Goal: Task Accomplishment & Management: Complete application form

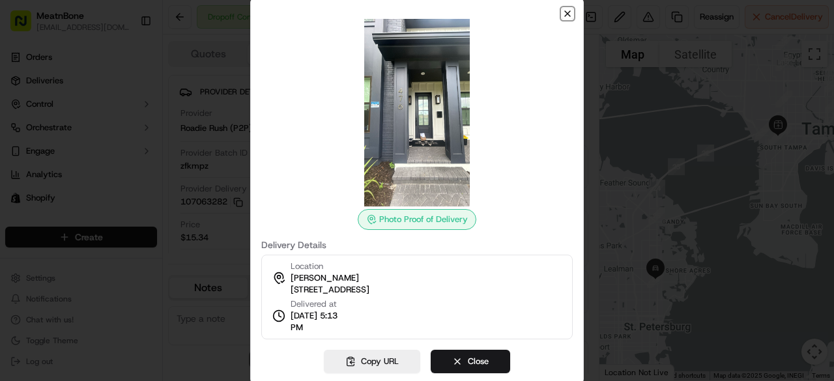
click at [568, 15] on icon "button" at bounding box center [568, 13] width 10 height 10
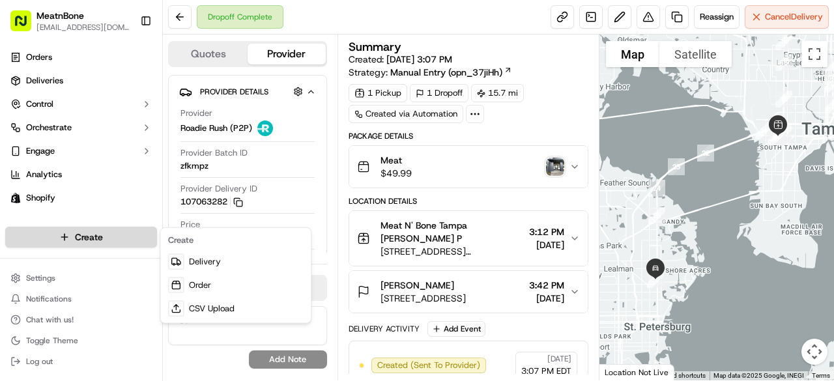
click at [88, 232] on html "MeatnBone [EMAIL_ADDRESS][DOMAIN_NAME] Toggle Sidebar Orders Deliveries Control…" at bounding box center [417, 190] width 834 height 381
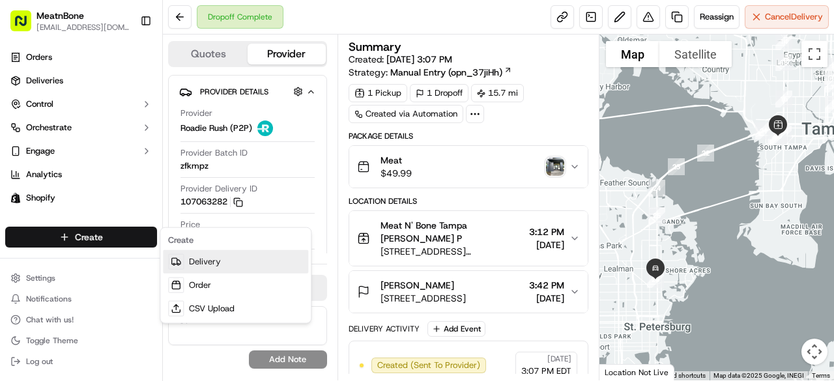
click at [253, 257] on link "Delivery" at bounding box center [235, 261] width 145 height 23
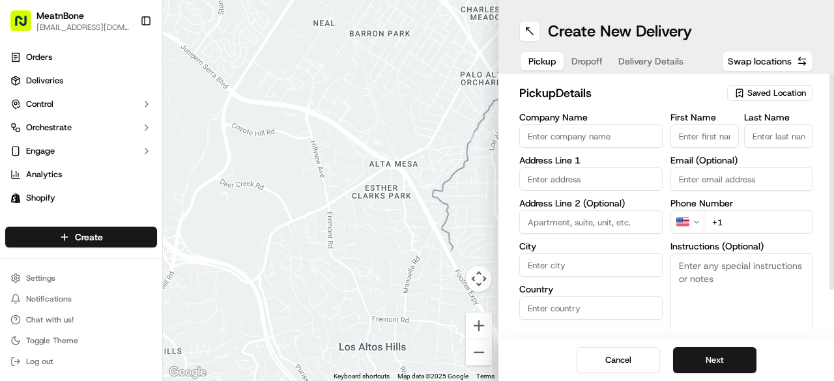
click at [787, 92] on span "Saved Location" at bounding box center [777, 93] width 59 height 12
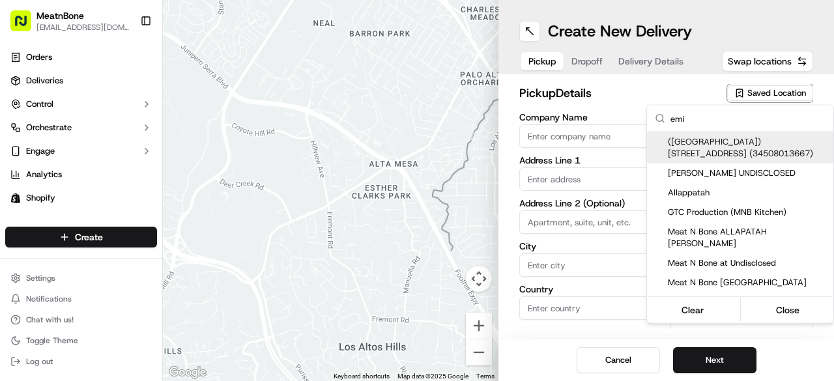
type input "[PERSON_NAME]"
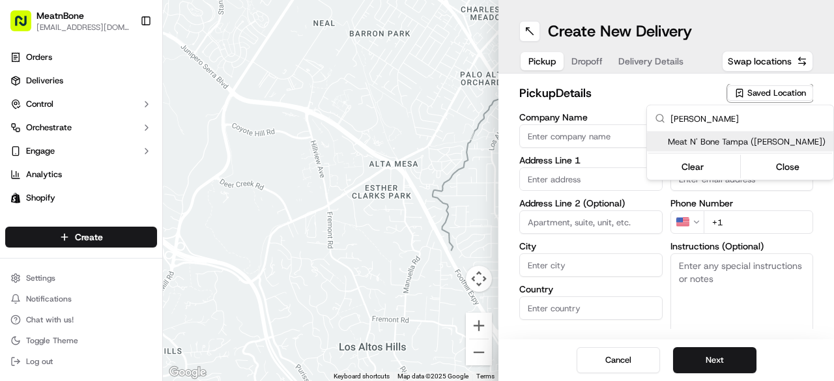
type input "Meat N' Bone Tampa ([PERSON_NAME])"
type input "[STREET_ADDRESS][PERSON_NAME]"
type input "[GEOGRAPHIC_DATA]"
type input "US"
type input "FL"
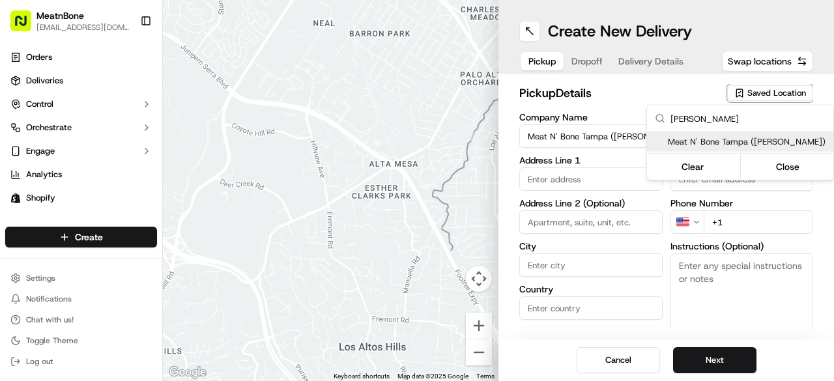
type input "33609"
type input "[PERSON_NAME]"
type input "[EMAIL_ADDRESS][DOMAIN_NAME]"
type input "[PHONE_NUMBER]"
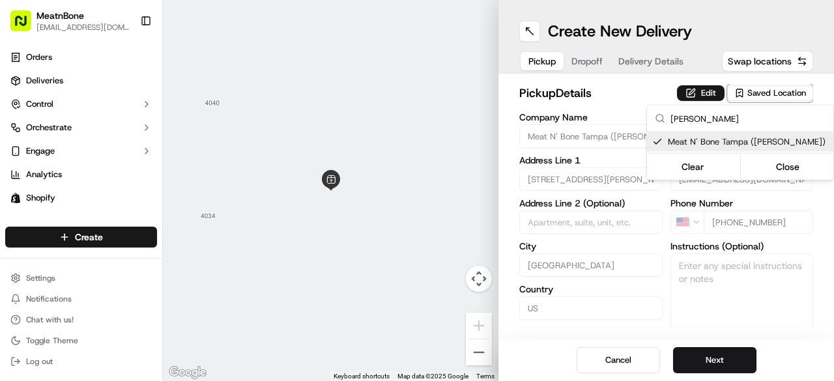
type input "[PERSON_NAME]"
click at [716, 352] on html "MeatnBone [EMAIL_ADDRESS][DOMAIN_NAME] Toggle Sidebar Orders Deliveries Control…" at bounding box center [417, 190] width 834 height 381
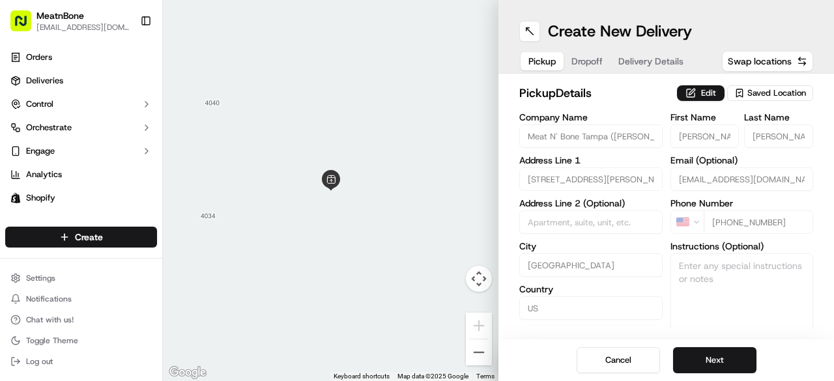
click at [716, 352] on button "Next" at bounding box center [714, 360] width 83 height 26
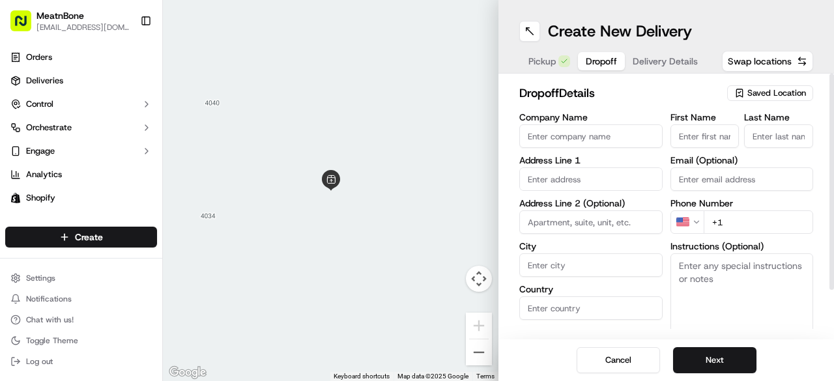
click at [707, 135] on input "First Name" at bounding box center [705, 135] width 69 height 23
paste input "[PERSON_NAME] [STREET_ADDRESS][PERSON_NAME] [PHONE_NUMBER]"
drag, startPoint x: 734, startPoint y: 135, endPoint x: 704, endPoint y: 133, distance: 30.0
click at [704, 133] on input "[PERSON_NAME] [STREET_ADDRESS][PERSON_NAME] [PHONE_NUMBER]" at bounding box center [705, 135] width 69 height 23
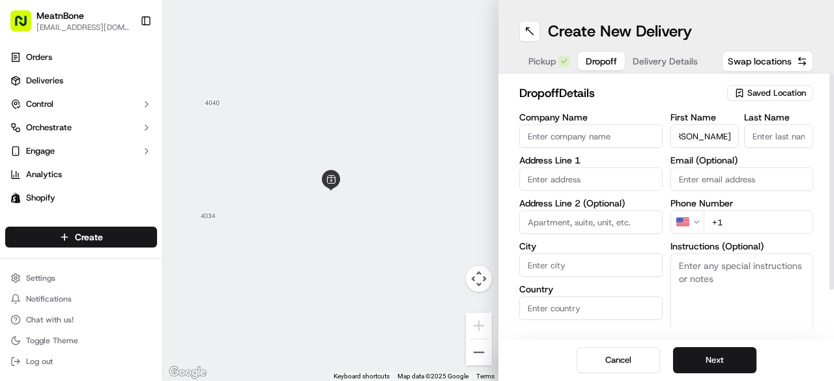
scroll to position [0, 219]
type input "[PERSON_NAME] [STREET_ADDRESS][PERSON_NAME]"
click at [765, 227] on input "+1" at bounding box center [759, 222] width 110 height 23
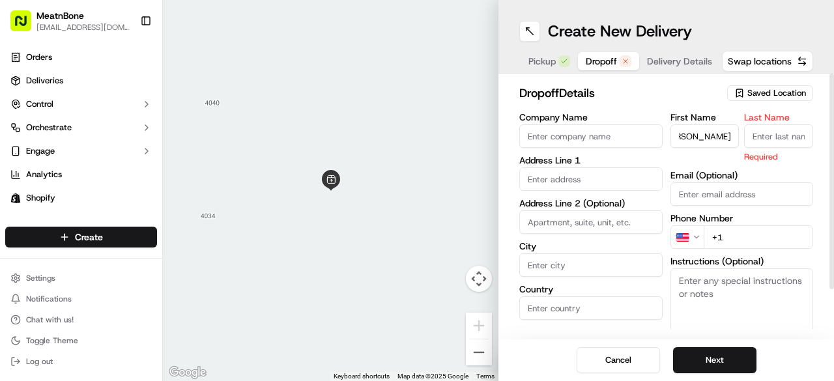
scroll to position [0, 0]
paste input "1 384 283 17"
type input "+1 1 384 283 17"
click at [679, 134] on input "[PERSON_NAME] [STREET_ADDRESS][PERSON_NAME]" at bounding box center [705, 135] width 69 height 23
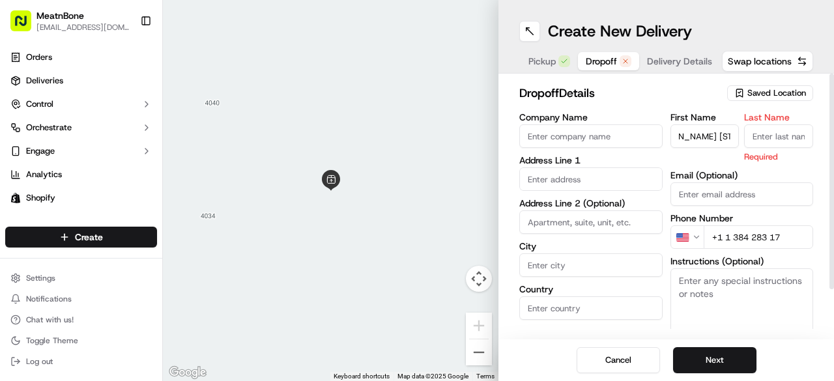
click at [705, 136] on input "[PERSON_NAME] [STREET_ADDRESS][PERSON_NAME]" at bounding box center [705, 135] width 69 height 23
type input "KAAN [STREET_ADDRESS][PERSON_NAME]"
click at [771, 130] on input "Last Name" at bounding box center [778, 135] width 69 height 23
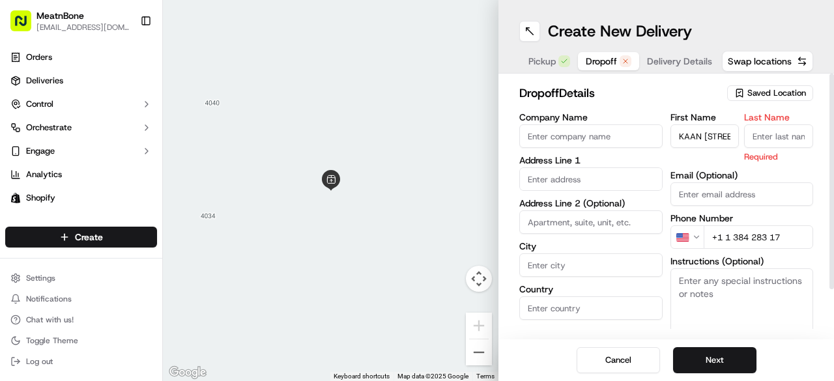
paste input "[PERSON_NAME]"
type input "[PERSON_NAME]"
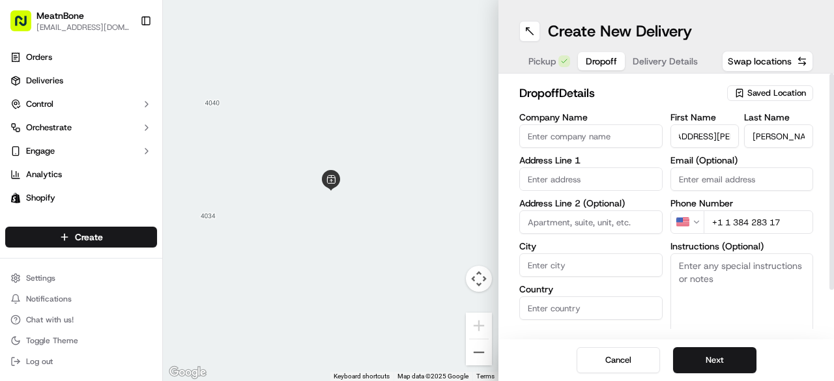
scroll to position [0, 182]
drag, startPoint x: 733, startPoint y: 137, endPoint x: 766, endPoint y: 121, distance: 36.4
click at [766, 121] on div "First Name KAAN [STREET_ADDRESS][PERSON_NAME] Last Name [PERSON_NAME]" at bounding box center [742, 130] width 143 height 35
click at [585, 168] on input "text" at bounding box center [591, 179] width 143 height 23
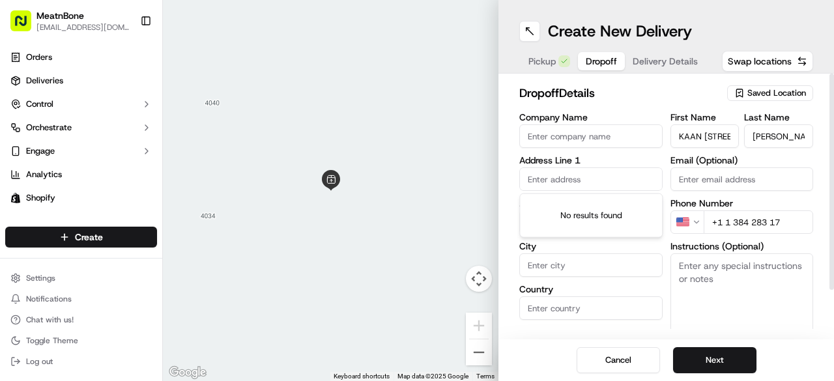
paste input "[PERSON_NAME][GEOGRAPHIC_DATA] [GEOGRAPHIC_DATA]"
click at [524, 171] on input "[PERSON_NAME][GEOGRAPHIC_DATA] [GEOGRAPHIC_DATA]" at bounding box center [591, 179] width 143 height 23
click at [591, 178] on input "[PERSON_NAME][GEOGRAPHIC_DATA] [GEOGRAPHIC_DATA]" at bounding box center [591, 179] width 143 height 23
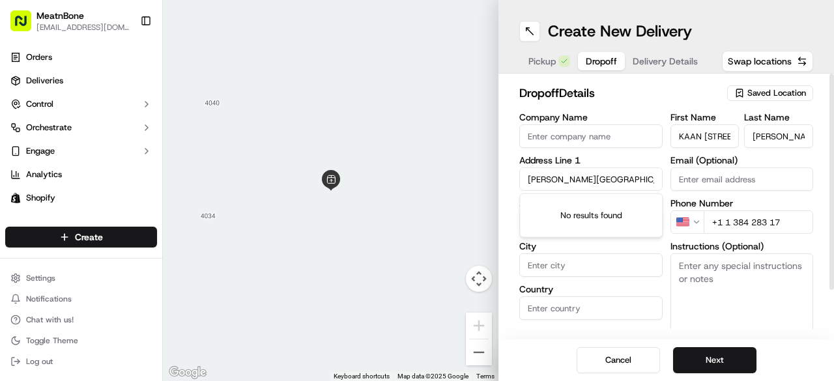
click at [591, 178] on input "[PERSON_NAME][GEOGRAPHIC_DATA] [GEOGRAPHIC_DATA]" at bounding box center [591, 179] width 143 height 23
drag, startPoint x: 587, startPoint y: 177, endPoint x: 829, endPoint y: 140, distance: 245.3
click at [829, 140] on div "dropoff Details Saved Location Company Name Address Line [STREET_ADDRESS][PERSO…" at bounding box center [667, 207] width 336 height 266
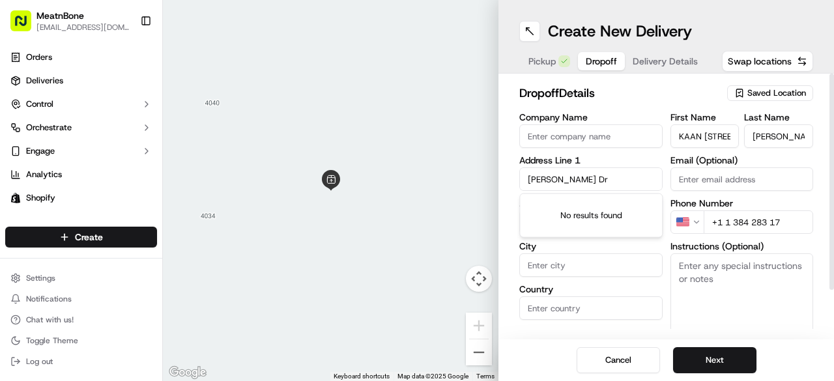
scroll to position [0, 0]
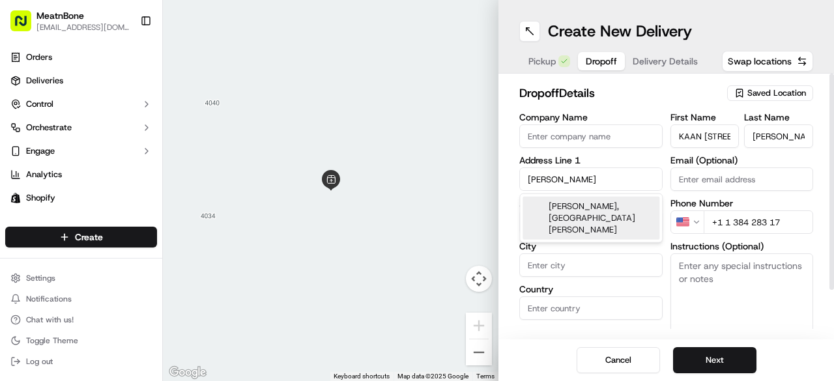
type input "[PERSON_NAME]"
click at [718, 134] on input "KAAN [STREET_ADDRESS][PERSON_NAME]" at bounding box center [705, 135] width 69 height 23
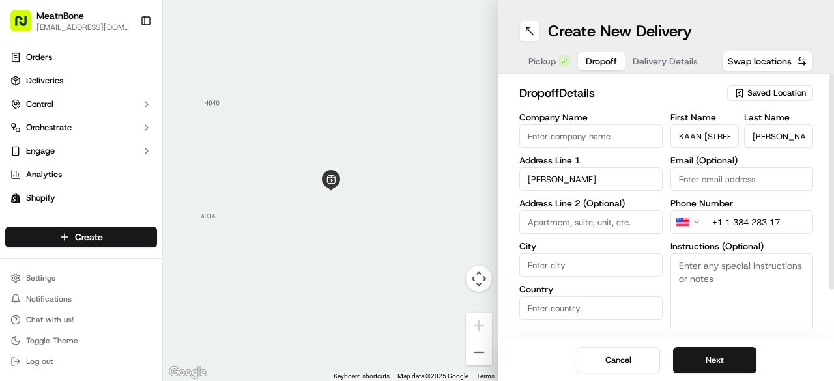
type input "KAAN [PERSON_NAME][GEOGRAPHIC_DATA] [GEOGRAPHIC_DATA]"
click at [718, 134] on input "KAAN [PERSON_NAME][GEOGRAPHIC_DATA] [GEOGRAPHIC_DATA]" at bounding box center [705, 135] width 69 height 23
type input "Kaan"
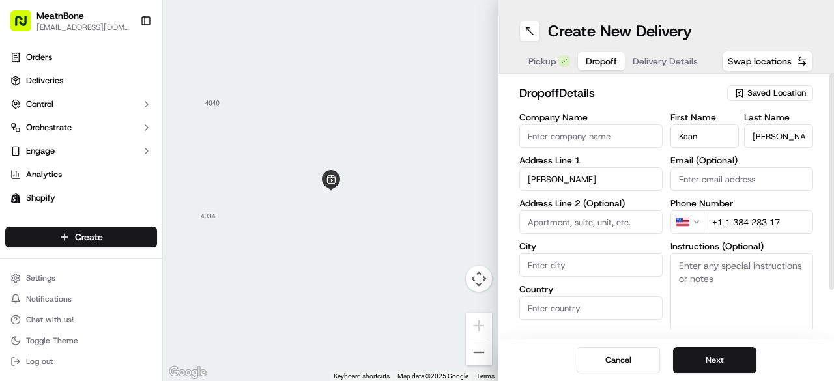
drag, startPoint x: 760, startPoint y: 136, endPoint x: 834, endPoint y: 135, distance: 73.7
click at [834, 135] on div "dropoff Details Saved Location Company Name Address Line 1 [PERSON_NAME] b Addr…" at bounding box center [667, 207] width 336 height 266
type input "[PERSON_NAME]"
click at [591, 183] on input "[PERSON_NAME]" at bounding box center [591, 179] width 143 height 23
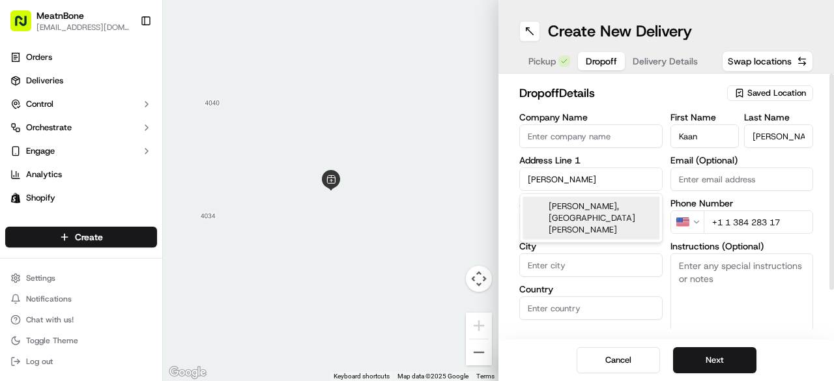
click at [591, 183] on input "[PERSON_NAME]" at bounding box center [591, 179] width 143 height 23
paste input "[STREET_ADDRESS][PERSON_NAME]"
click at [604, 205] on div "[STREET_ADDRESS][PERSON_NAME]" at bounding box center [591, 212] width 137 height 31
type input "[STREET_ADDRESS][PERSON_NAME]"
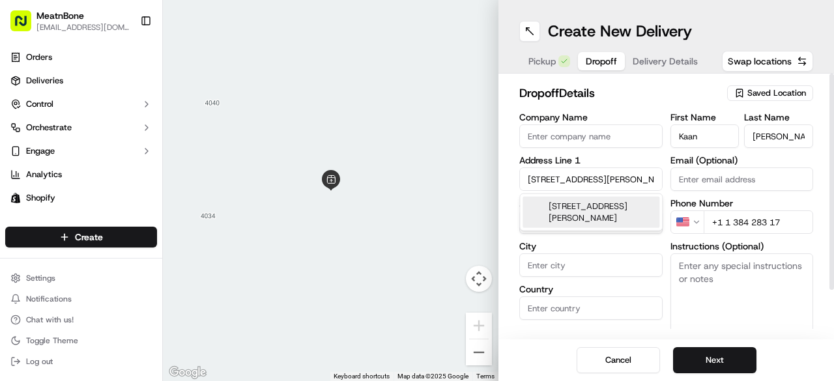
type input "[GEOGRAPHIC_DATA]"
type input "FL"
type input "33647"
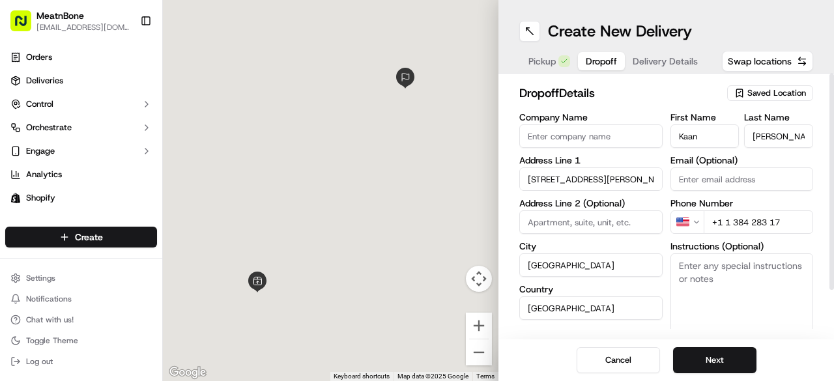
type input "[STREET_ADDRESS][PERSON_NAME]"
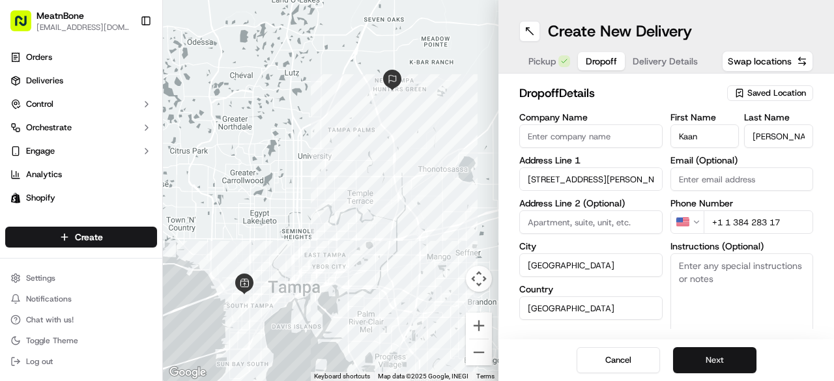
click at [701, 355] on button "Next" at bounding box center [714, 360] width 83 height 26
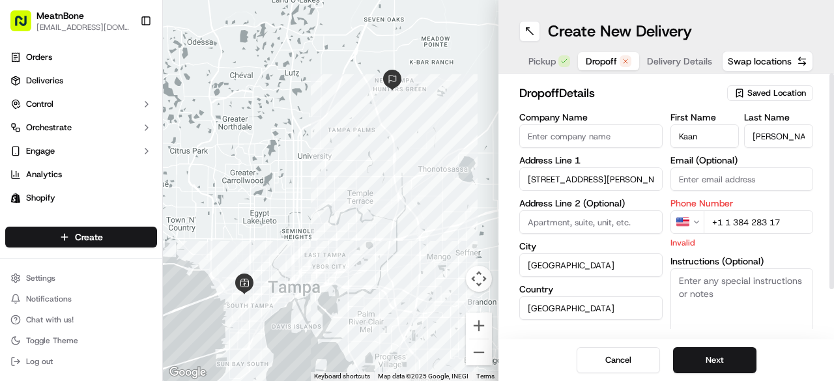
click at [728, 220] on input "+1 1 384 283 17" at bounding box center [759, 222] width 110 height 23
click at [748, 224] on input "+38428317" at bounding box center [759, 222] width 110 height 23
paste input "81 3 8428"
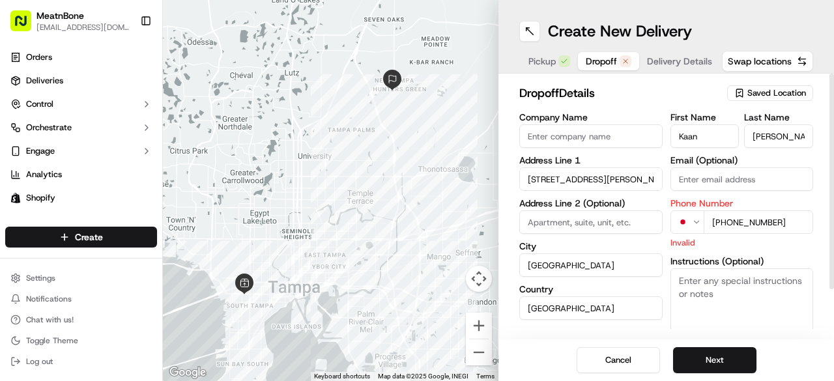
click at [717, 221] on input "[PHONE_NUMBER]" at bounding box center [759, 222] width 110 height 23
click at [723, 353] on button "Next" at bounding box center [714, 360] width 83 height 26
click at [756, 215] on input "[PHONE_NUMBER]" at bounding box center [759, 222] width 110 height 23
type input "[PHONE_NUMBER]"
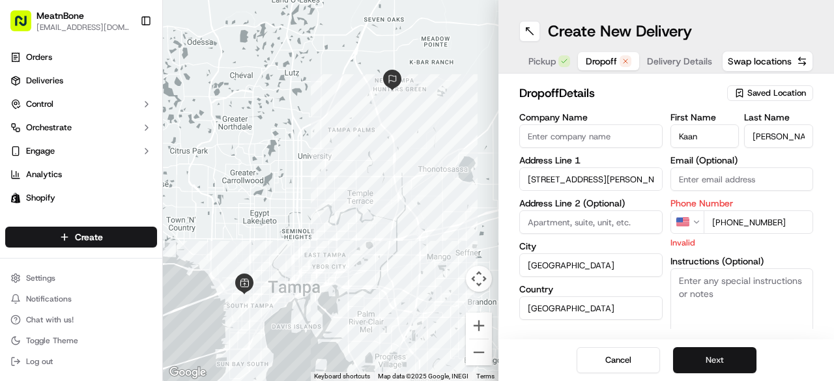
click at [745, 360] on button "Next" at bounding box center [714, 360] width 83 height 26
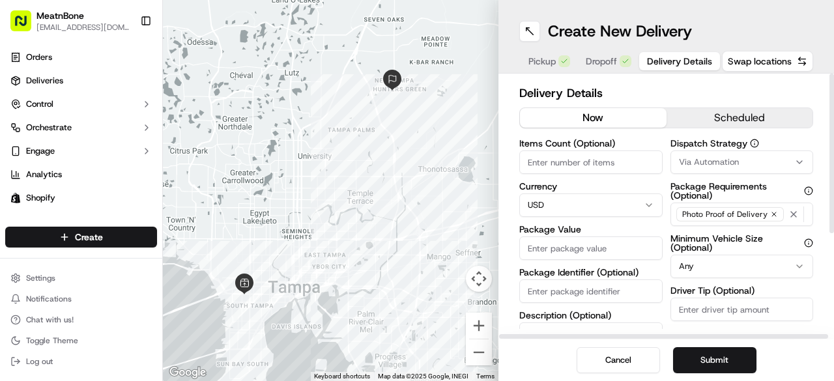
click at [602, 165] on input "Items Count (Optional)" at bounding box center [591, 162] width 143 height 23
type input "2"
click at [536, 250] on input "Package Value" at bounding box center [591, 248] width 143 height 23
type input "87.98"
click at [702, 358] on button "Submit" at bounding box center [714, 360] width 83 height 26
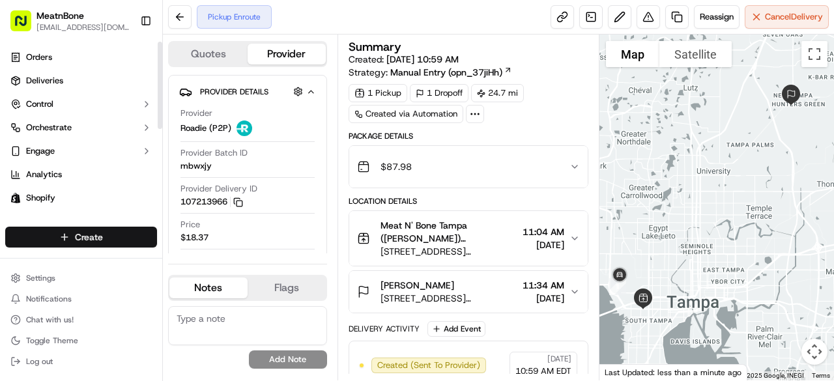
click at [87, 234] on html "MeatnBone [EMAIL_ADDRESS][DOMAIN_NAME] Toggle Sidebar Orders Deliveries Control…" at bounding box center [417, 190] width 834 height 381
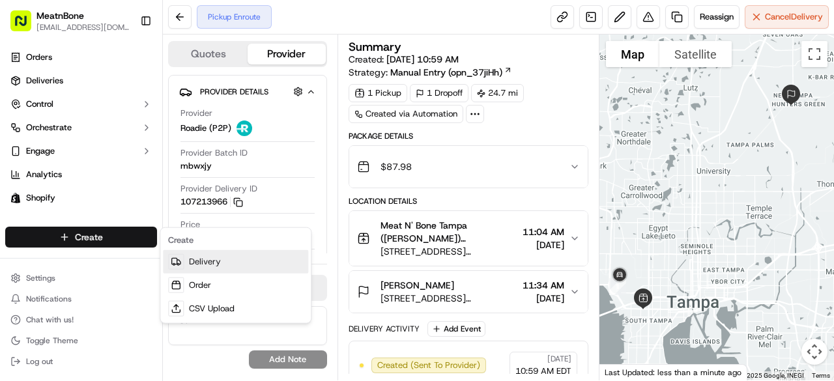
click at [211, 261] on link "Delivery" at bounding box center [235, 261] width 145 height 23
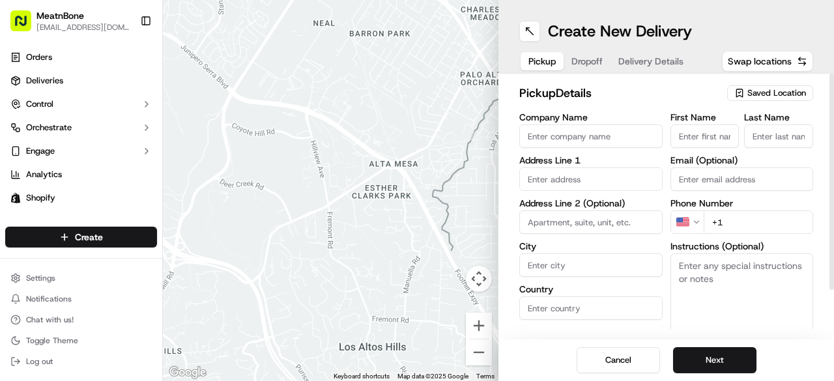
click at [767, 91] on span "Saved Location" at bounding box center [777, 93] width 59 height 12
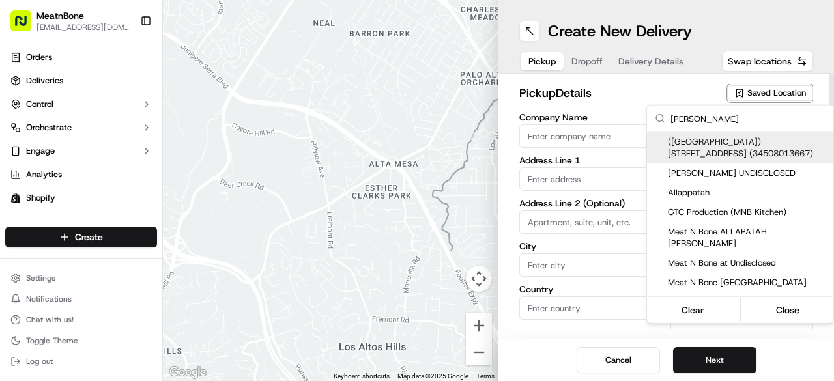
type input "[PERSON_NAME]"
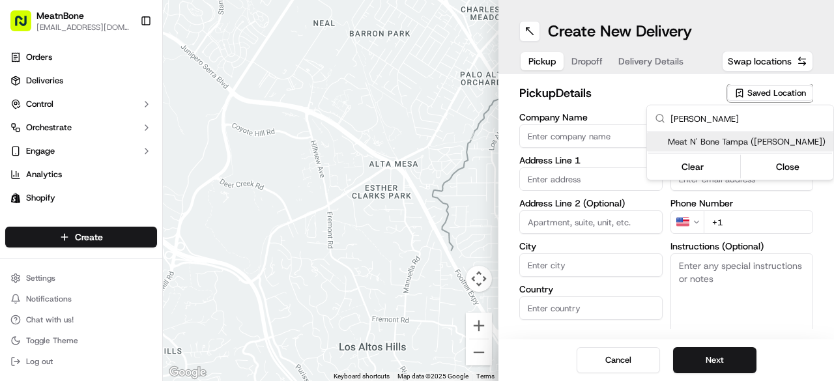
type input "Meat N' Bone Tampa ([PERSON_NAME])"
type input "[STREET_ADDRESS][PERSON_NAME]"
type input "[GEOGRAPHIC_DATA]"
type input "US"
type input "FL"
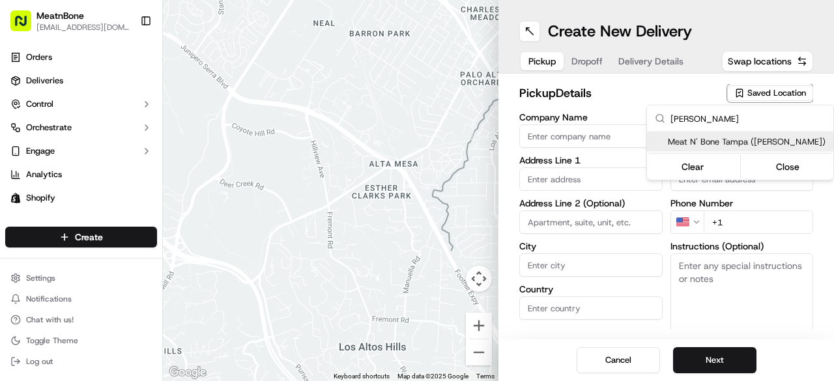
type input "33609"
type input "[PERSON_NAME]"
type input "[EMAIL_ADDRESS][DOMAIN_NAME]"
type input "[PHONE_NUMBER]"
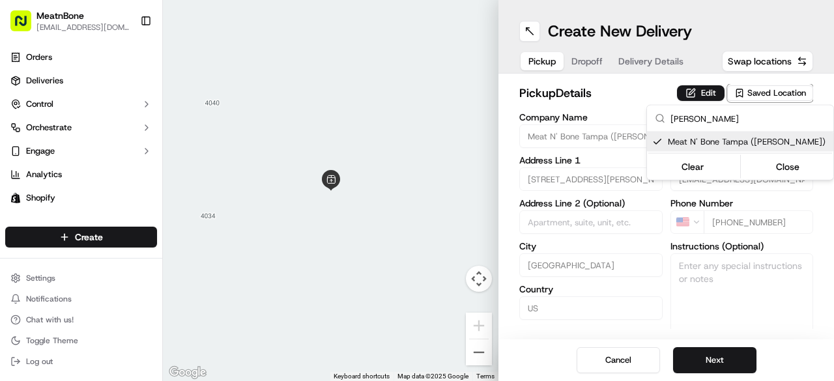
type input "emile"
click at [701, 367] on html "MeatnBone [EMAIL_ADDRESS][DOMAIN_NAME] Toggle Sidebar Orders Deliveries Control…" at bounding box center [417, 190] width 834 height 381
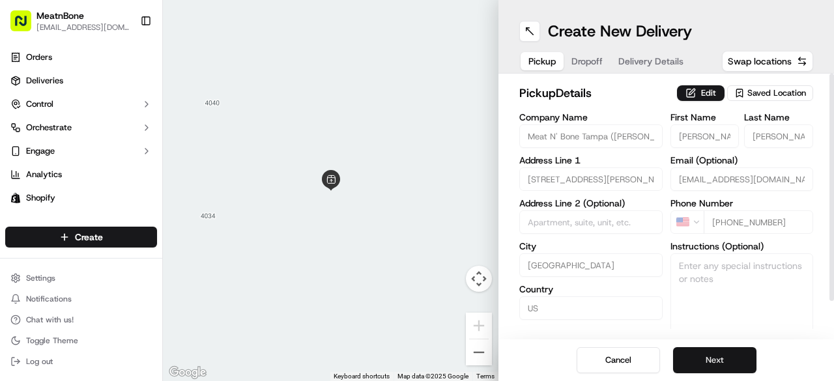
click at [717, 352] on button "Next" at bounding box center [714, 360] width 83 height 26
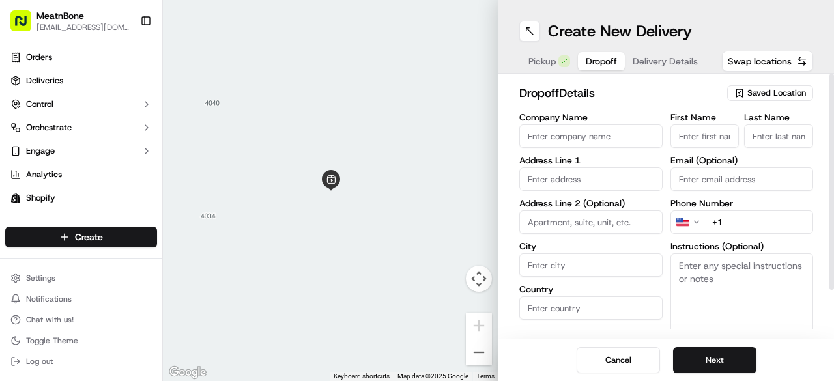
click at [695, 140] on input "First Name" at bounding box center [705, 135] width 69 height 23
type input "Hakeem"
click at [766, 136] on input "Last Name" at bounding box center [778, 135] width 69 height 23
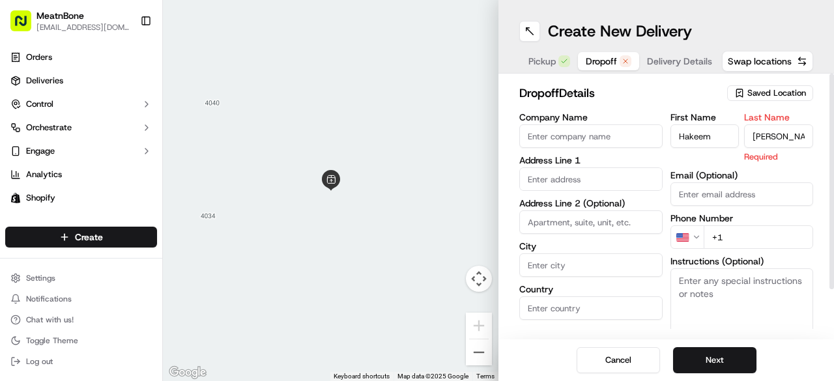
type input "Davis"
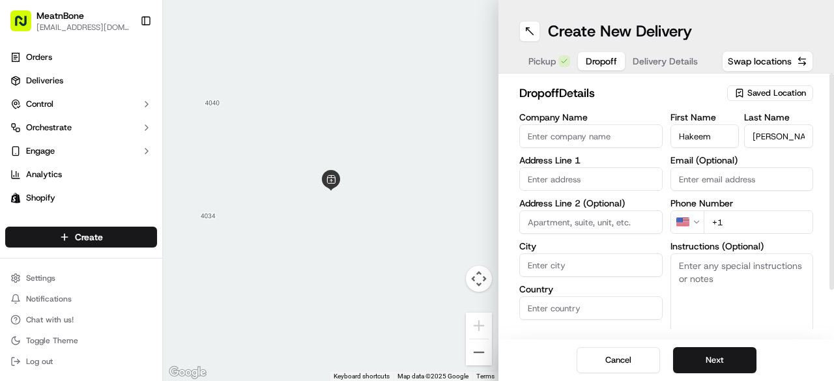
click at [604, 176] on input "text" at bounding box center [591, 179] width 143 height 23
paste input "300 W Tyler St #1401 Tampa FL 33602"
click at [582, 212] on div "300 W Tyler St #1401, Tampa, FL 33602" at bounding box center [591, 207] width 137 height 20
type input "300 W Tyler St #1401, Tampa, FL 33602, USA"
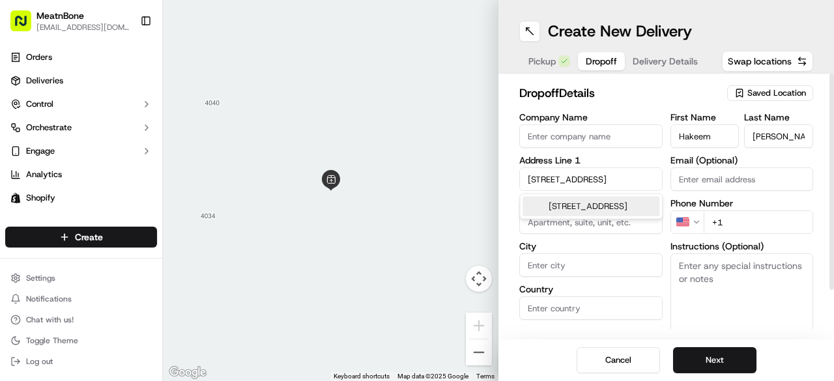
type input "1401"
type input "[GEOGRAPHIC_DATA]"
type input "FL"
type input "33602"
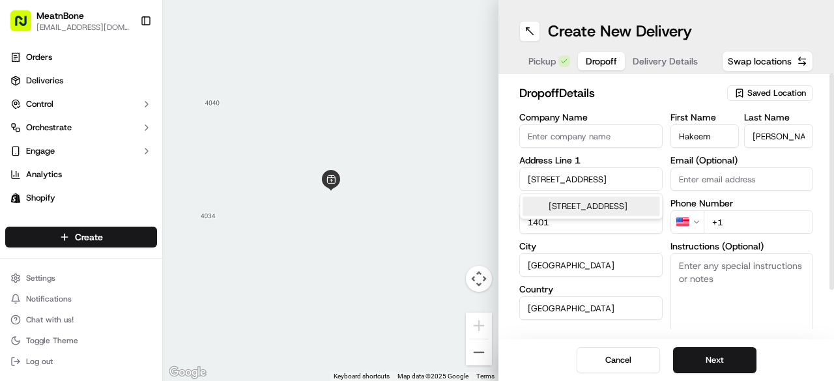
type input "300 West Tyler Street"
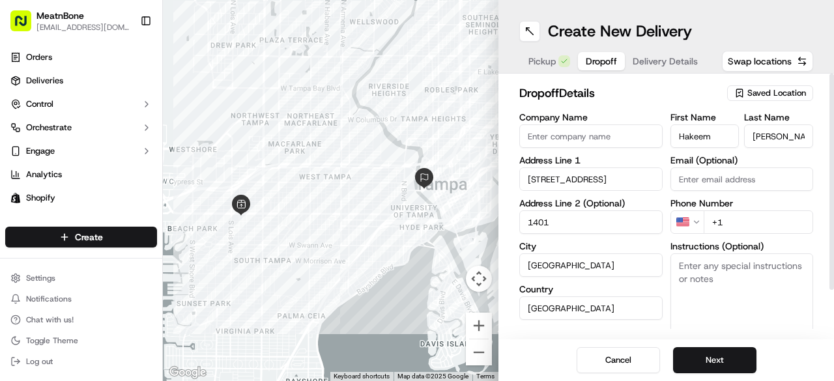
click at [782, 224] on input "+1" at bounding box center [759, 222] width 110 height 23
paste input "813 293 7909"
type input "+1 813 293 7909"
click at [755, 287] on textarea "Instructions (Optional)" at bounding box center [742, 303] width 143 height 98
paste textarea "ask concierge to let them up to Hakeem in unit 1401"
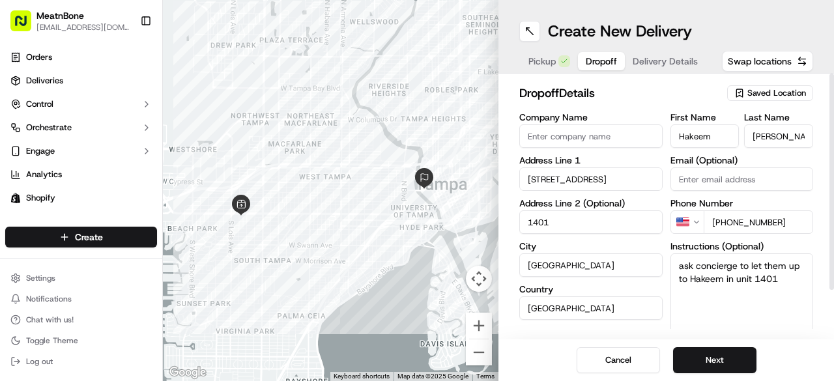
click at [743, 287] on textarea "ask concierge to let them up to Hakeem in unit 1401" at bounding box center [742, 303] width 143 height 98
click at [684, 263] on textarea "ask concierge to let them up to Hakeem in unit 1401" at bounding box center [742, 303] width 143 height 98
click at [774, 265] on textarea "Ask concierge to let them up to Hakeem in unit 1401" at bounding box center [742, 303] width 143 height 98
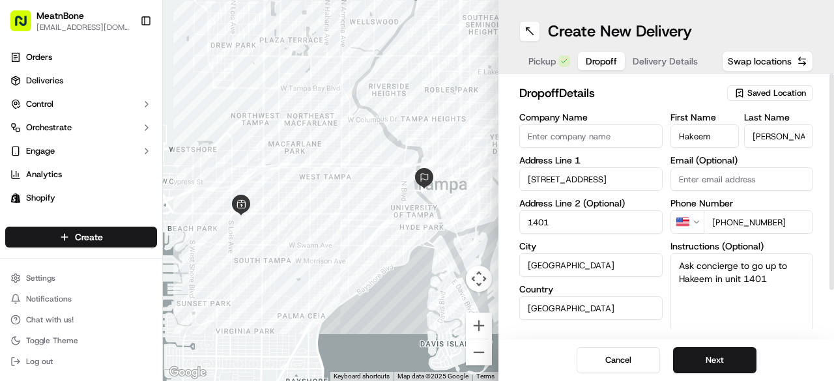
click at [783, 283] on textarea "Ask concierge to go up to Hakeem in unit 1401" at bounding box center [742, 303] width 143 height 98
type textarea "Ask concierge to go up to Hakeem in unit 1401."
click at [748, 350] on button "Next" at bounding box center [714, 360] width 83 height 26
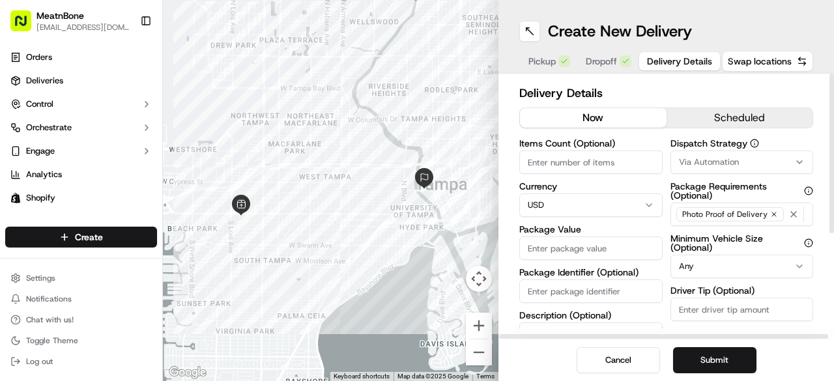
click at [608, 162] on input "Items Count (Optional)" at bounding box center [591, 162] width 143 height 23
type input "4"
click at [551, 246] on input "Package Value" at bounding box center [591, 248] width 143 height 23
type input "154.96"
click at [688, 352] on button "Submit" at bounding box center [714, 360] width 83 height 26
